Goal: Navigation & Orientation: Find specific page/section

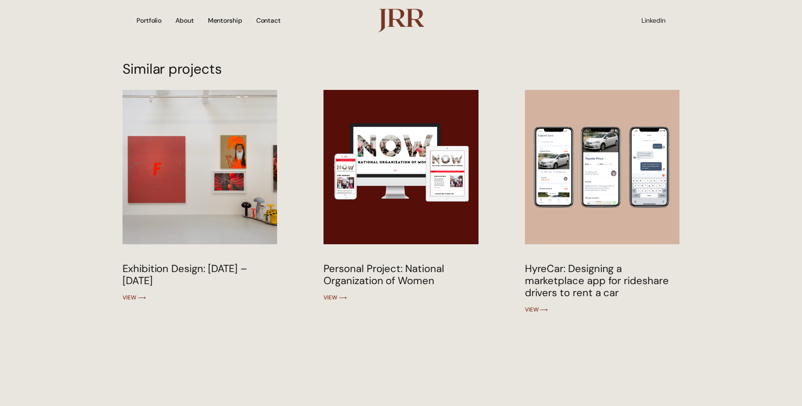
scroll to position [4279, 0]
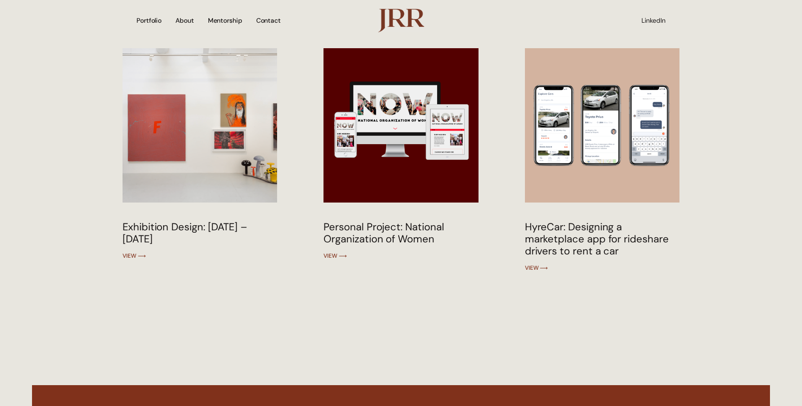
click at [430, 110] on img at bounding box center [400, 125] width 156 height 156
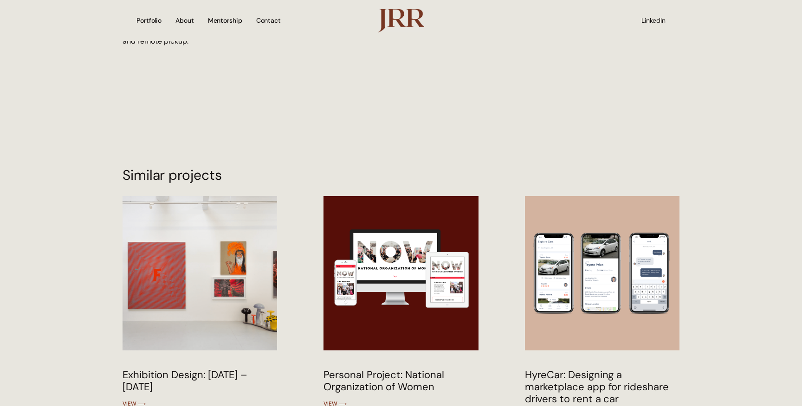
scroll to position [4073, 0]
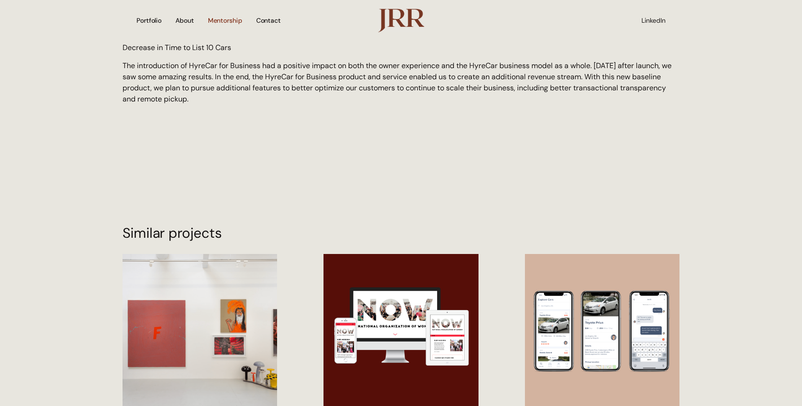
click at [224, 20] on link "Mentorship" at bounding box center [225, 21] width 34 height 32
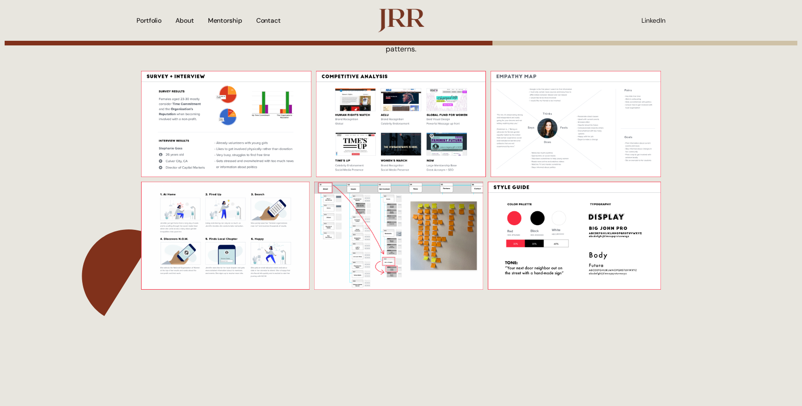
scroll to position [2074, 0]
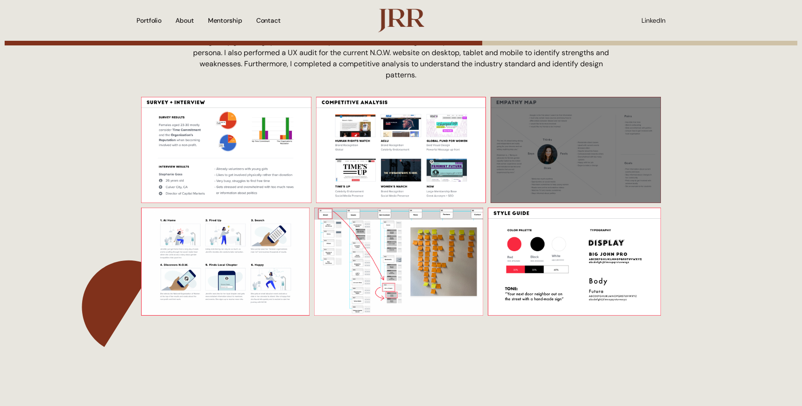
click at [623, 154] on div at bounding box center [575, 150] width 170 height 106
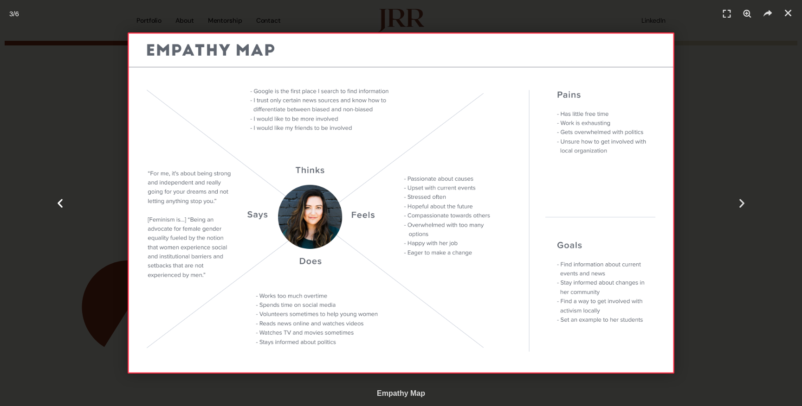
click at [50, 83] on div "Previous" at bounding box center [60, 203] width 120 height 406
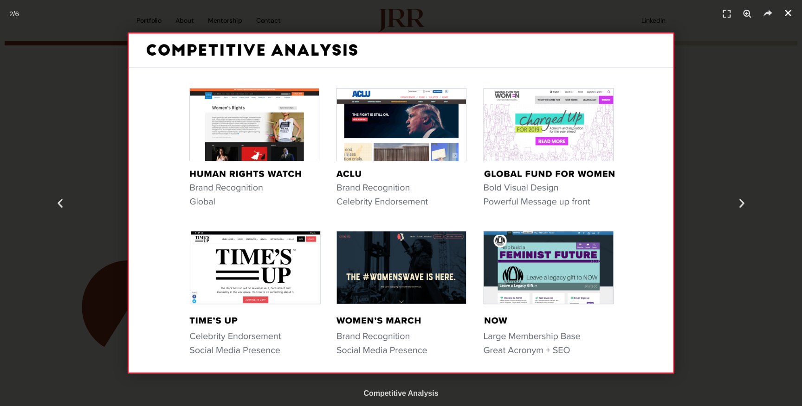
click at [788, 14] on icon "Close (Esc)" at bounding box center [787, 12] width 9 height 9
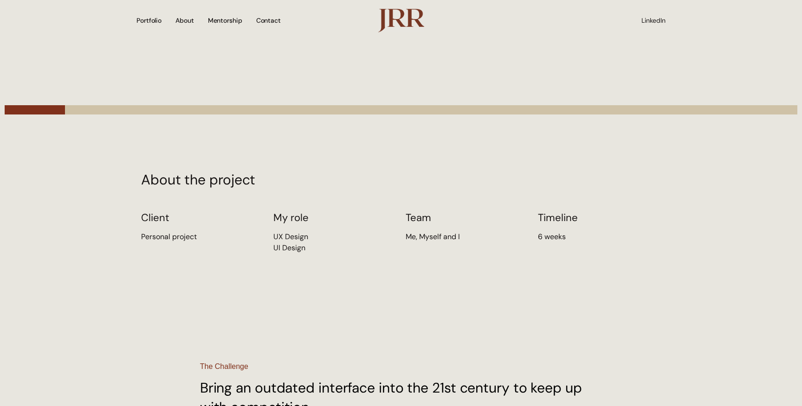
scroll to position [0, 0]
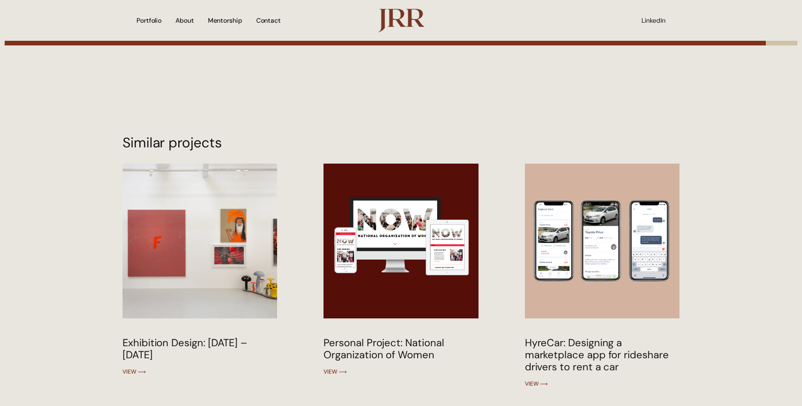
scroll to position [3633, 0]
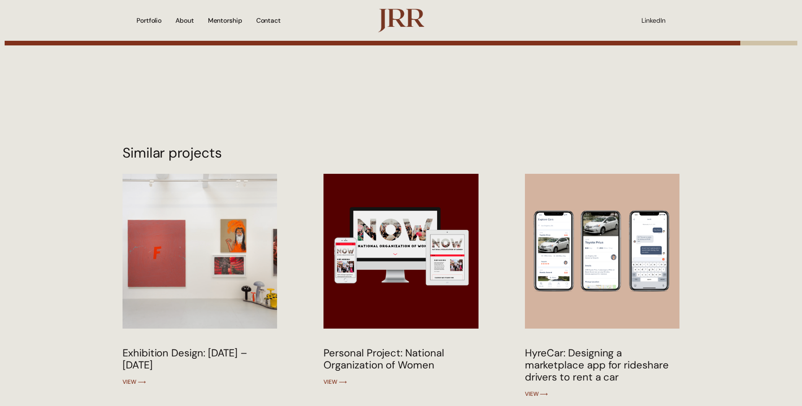
click at [411, 271] on img at bounding box center [400, 251] width 156 height 156
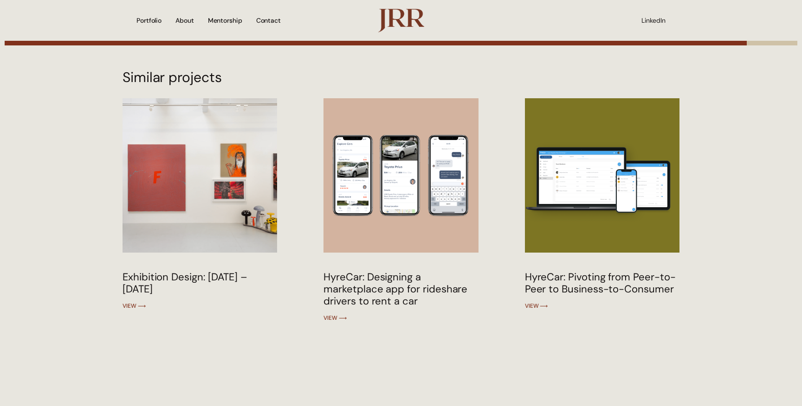
scroll to position [3226, 0]
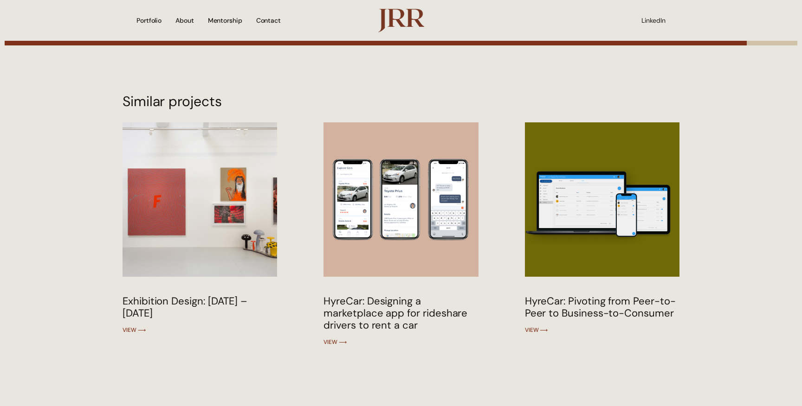
click at [639, 201] on img at bounding box center [601, 200] width 156 height 156
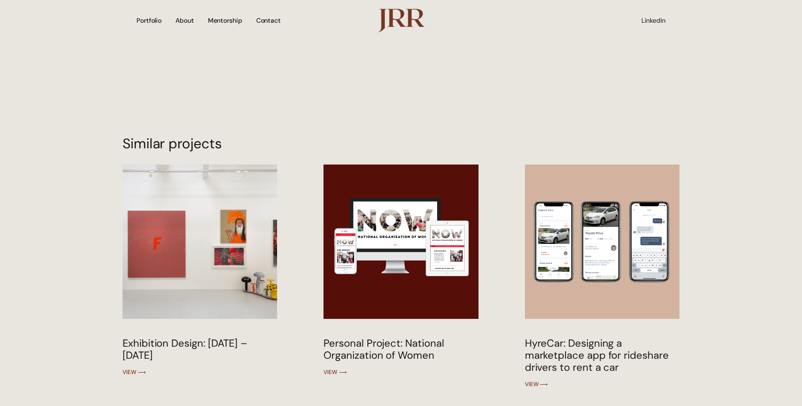
scroll to position [3913, 0]
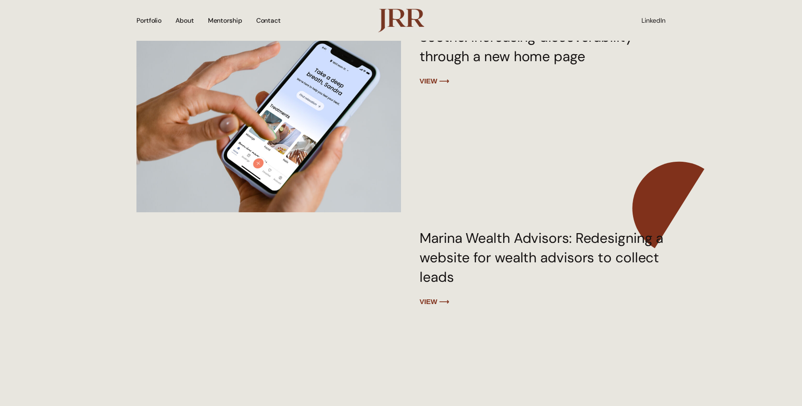
scroll to position [1100, 0]
